Goal: Task Accomplishment & Management: Use online tool/utility

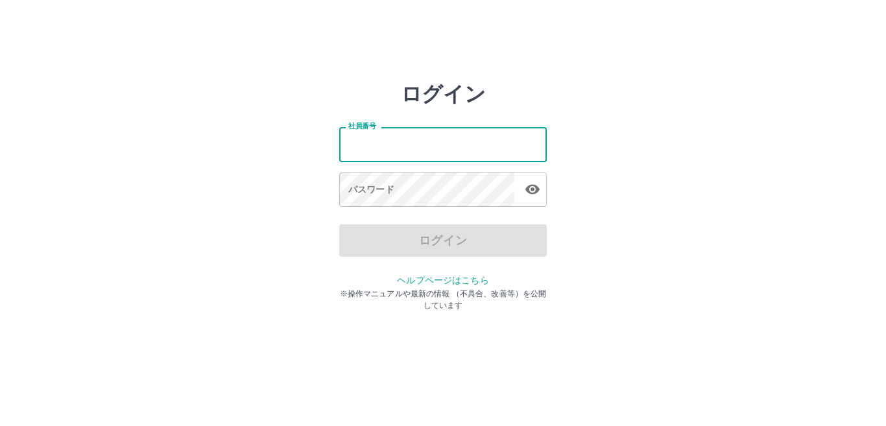
click at [414, 147] on input "社員番号" at bounding box center [442, 144] width 207 height 34
type input "*******"
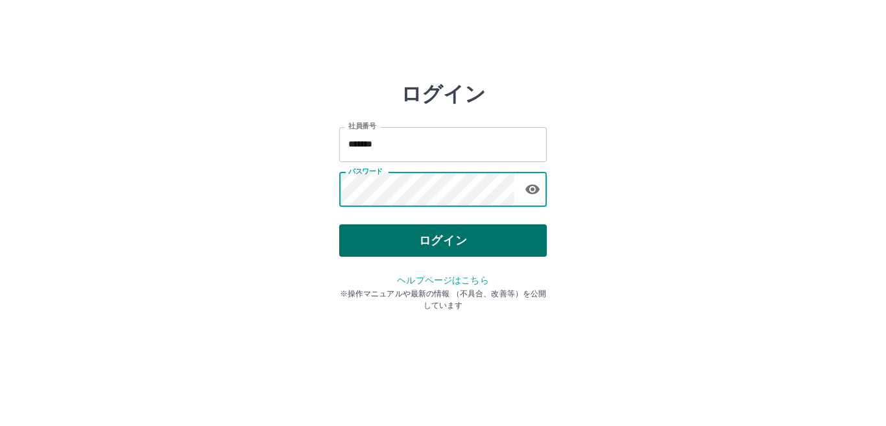
click at [419, 236] on button "ログイン" at bounding box center [442, 240] width 207 height 32
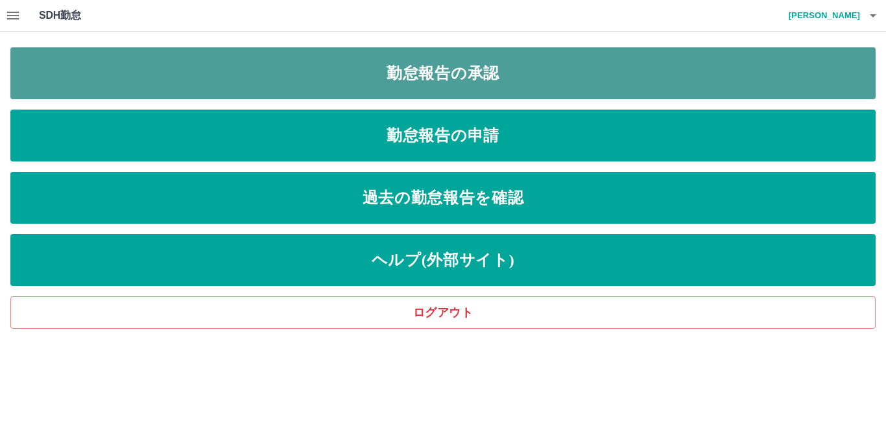
click at [466, 74] on link "勤怠報告の承認" at bounding box center [442, 73] width 865 height 52
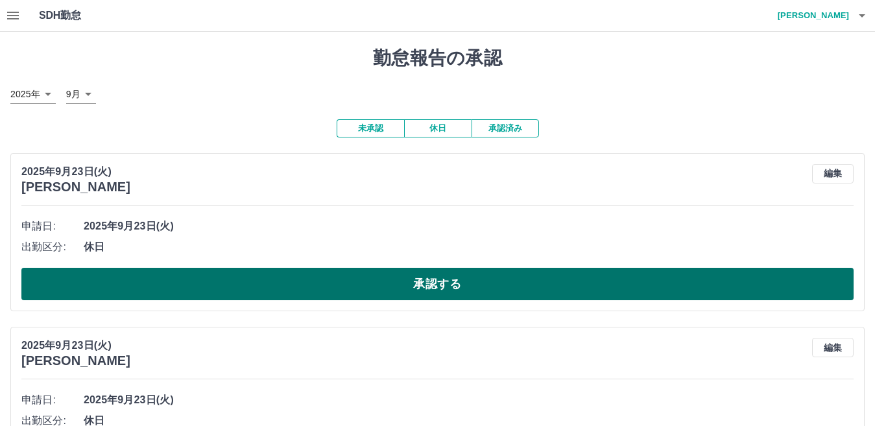
click at [419, 282] on button "承認する" at bounding box center [437, 284] width 832 height 32
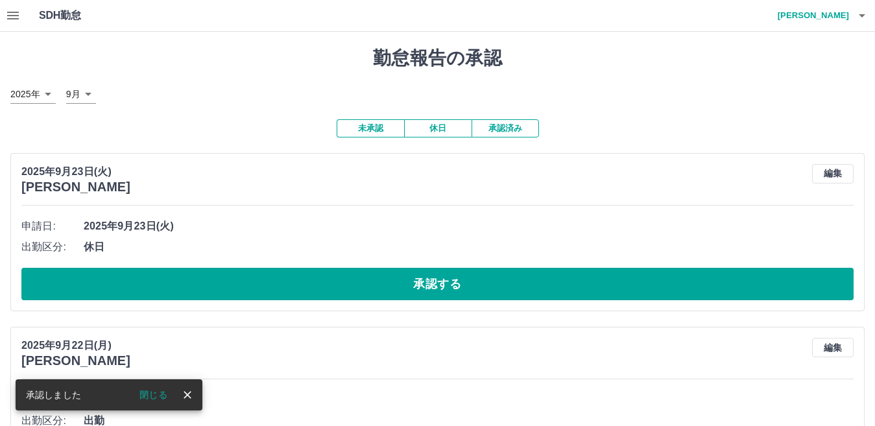
click at [419, 282] on button "承認する" at bounding box center [437, 284] width 832 height 32
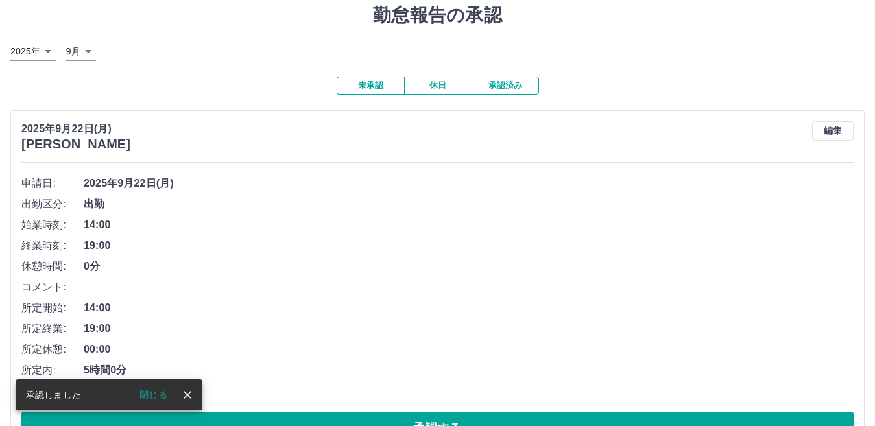
scroll to position [130, 0]
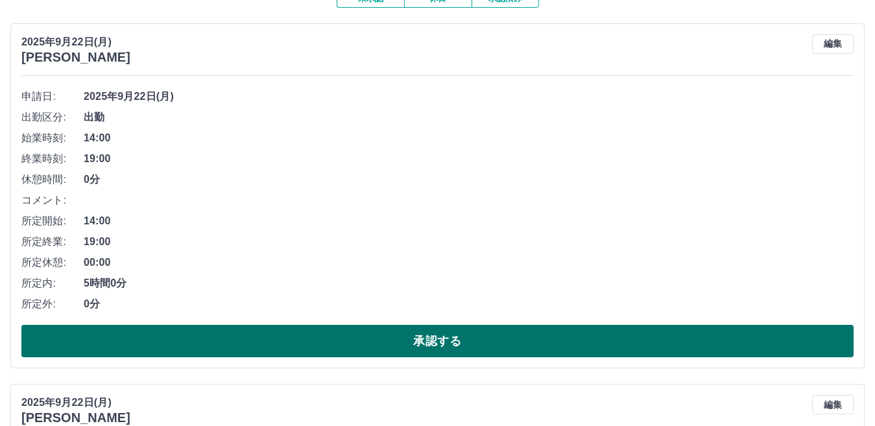
click at [384, 345] on button "承認する" at bounding box center [437, 341] width 832 height 32
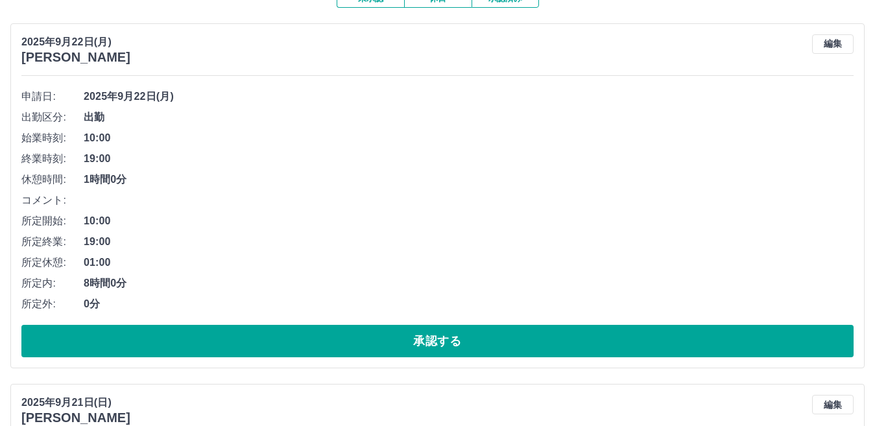
click at [384, 345] on button "承認する" at bounding box center [437, 341] width 832 height 32
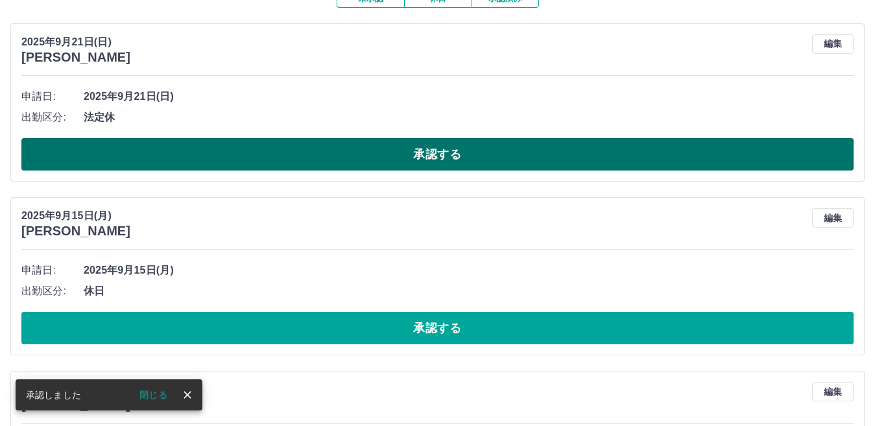
click at [463, 150] on button "承認する" at bounding box center [437, 154] width 832 height 32
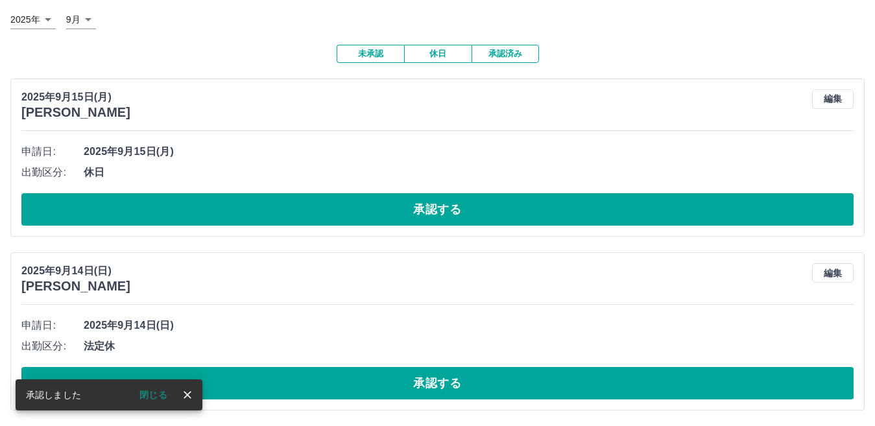
scroll to position [76, 0]
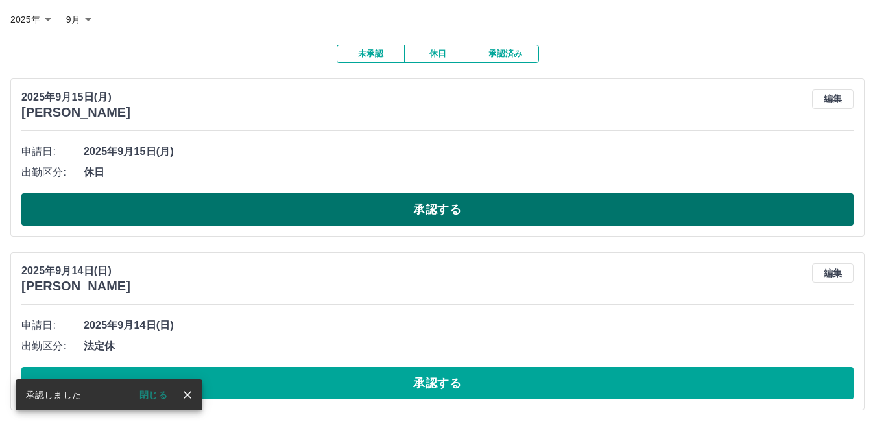
click at [430, 211] on button "承認する" at bounding box center [437, 209] width 832 height 32
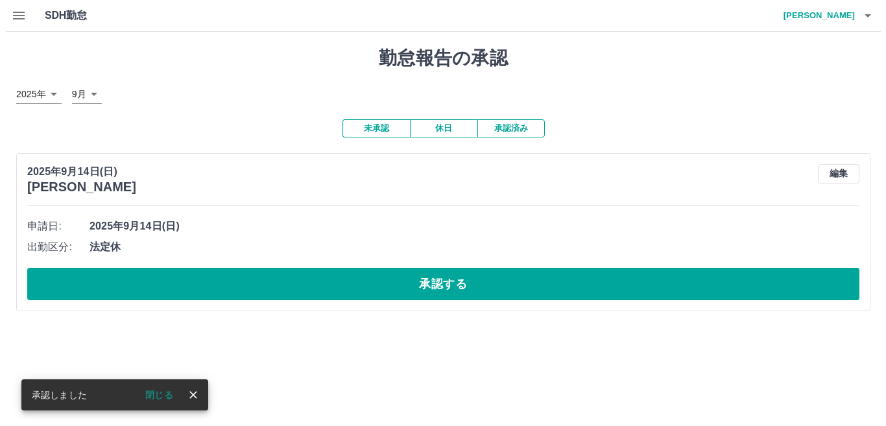
scroll to position [0, 0]
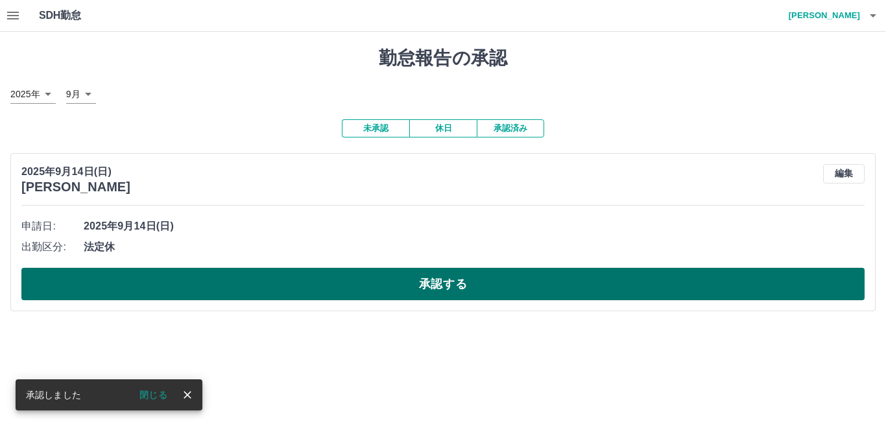
click at [418, 286] on button "承認する" at bounding box center [442, 284] width 843 height 32
